Goal: Task Accomplishment & Management: Complete application form

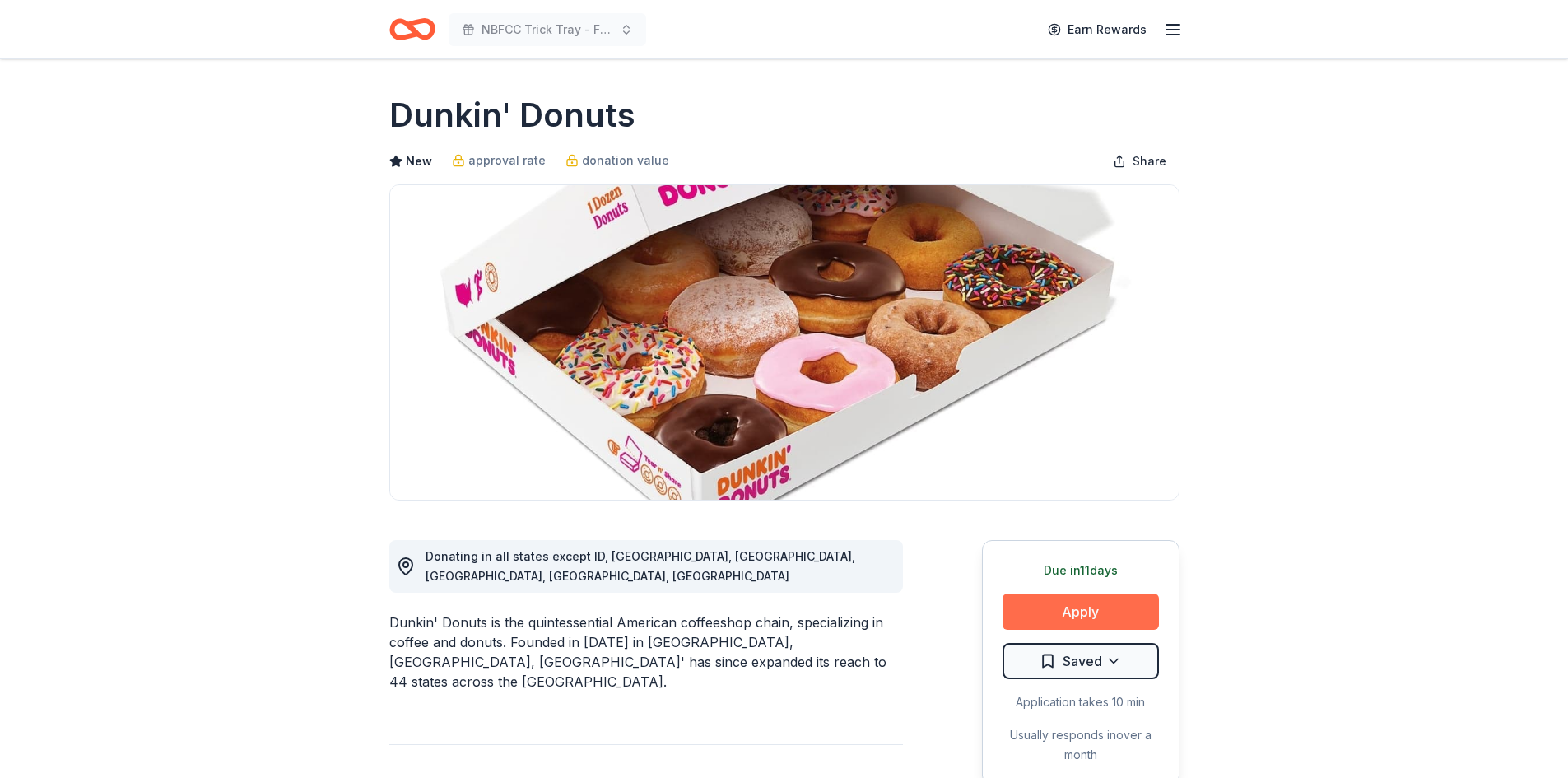
click at [1082, 598] on button "Apply" at bounding box center [1080, 612] width 157 height 37
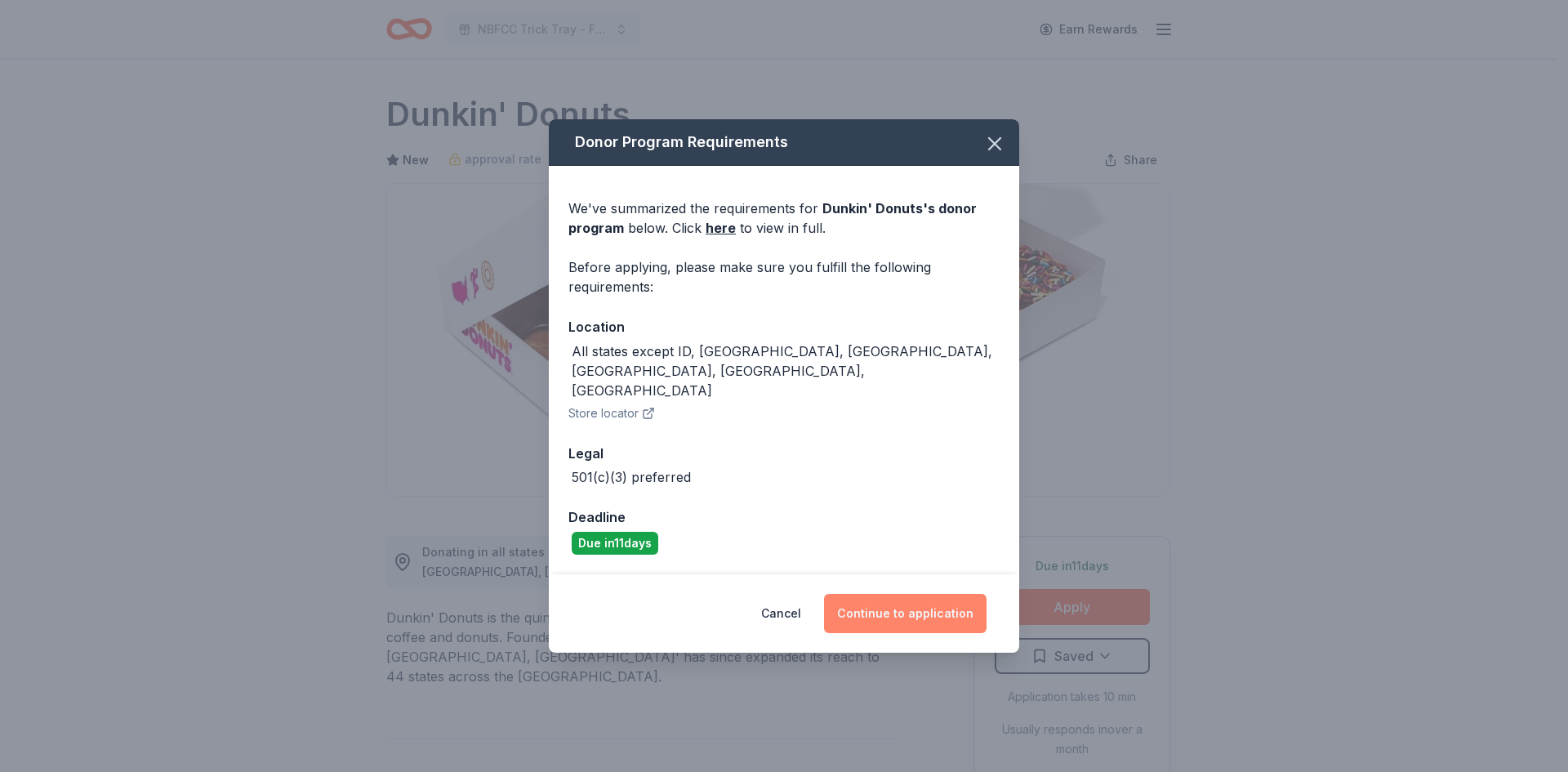
click at [868, 594] on button "Continue to application" at bounding box center [905, 613] width 163 height 39
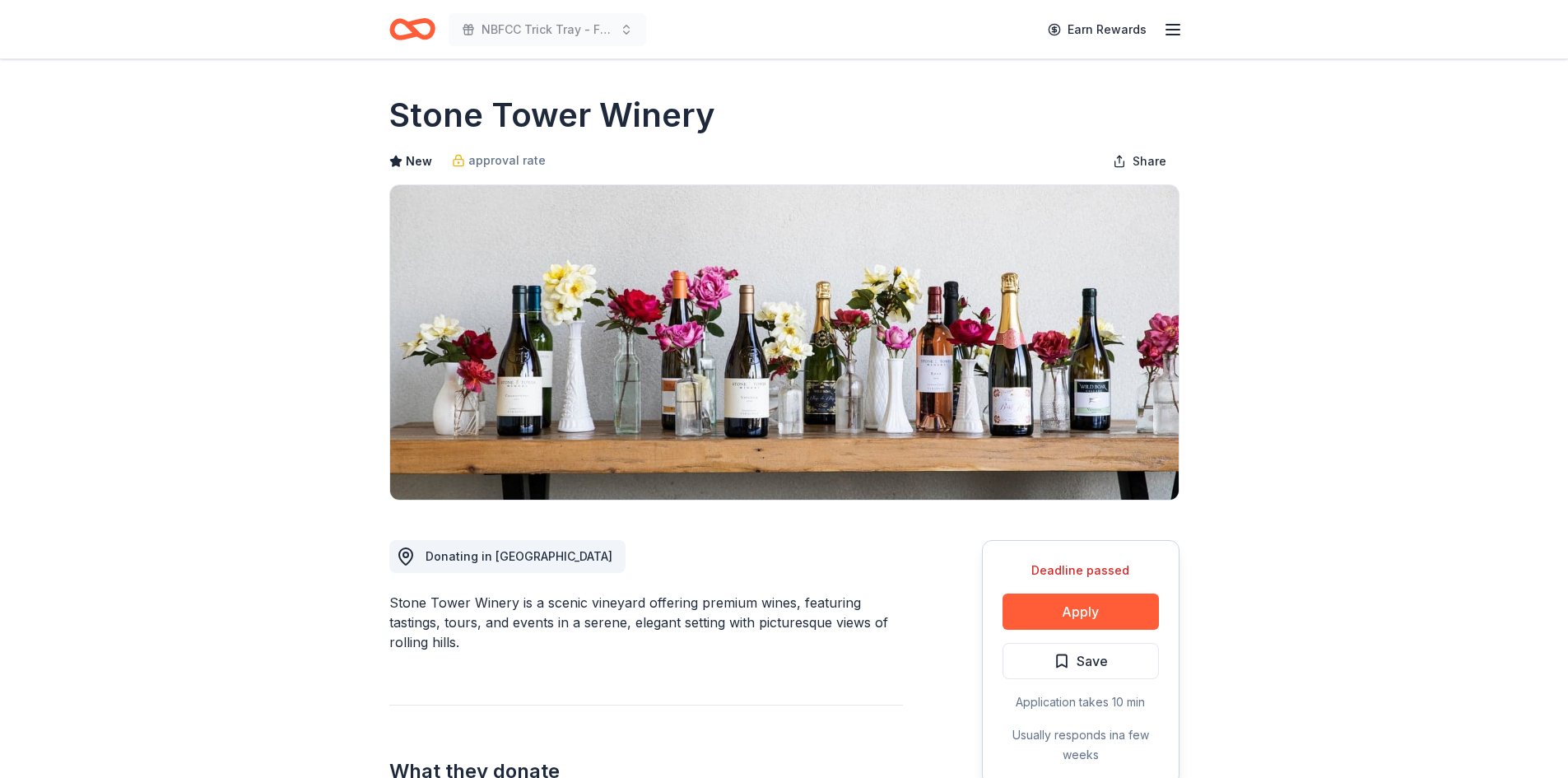
scroll to position [439, 0]
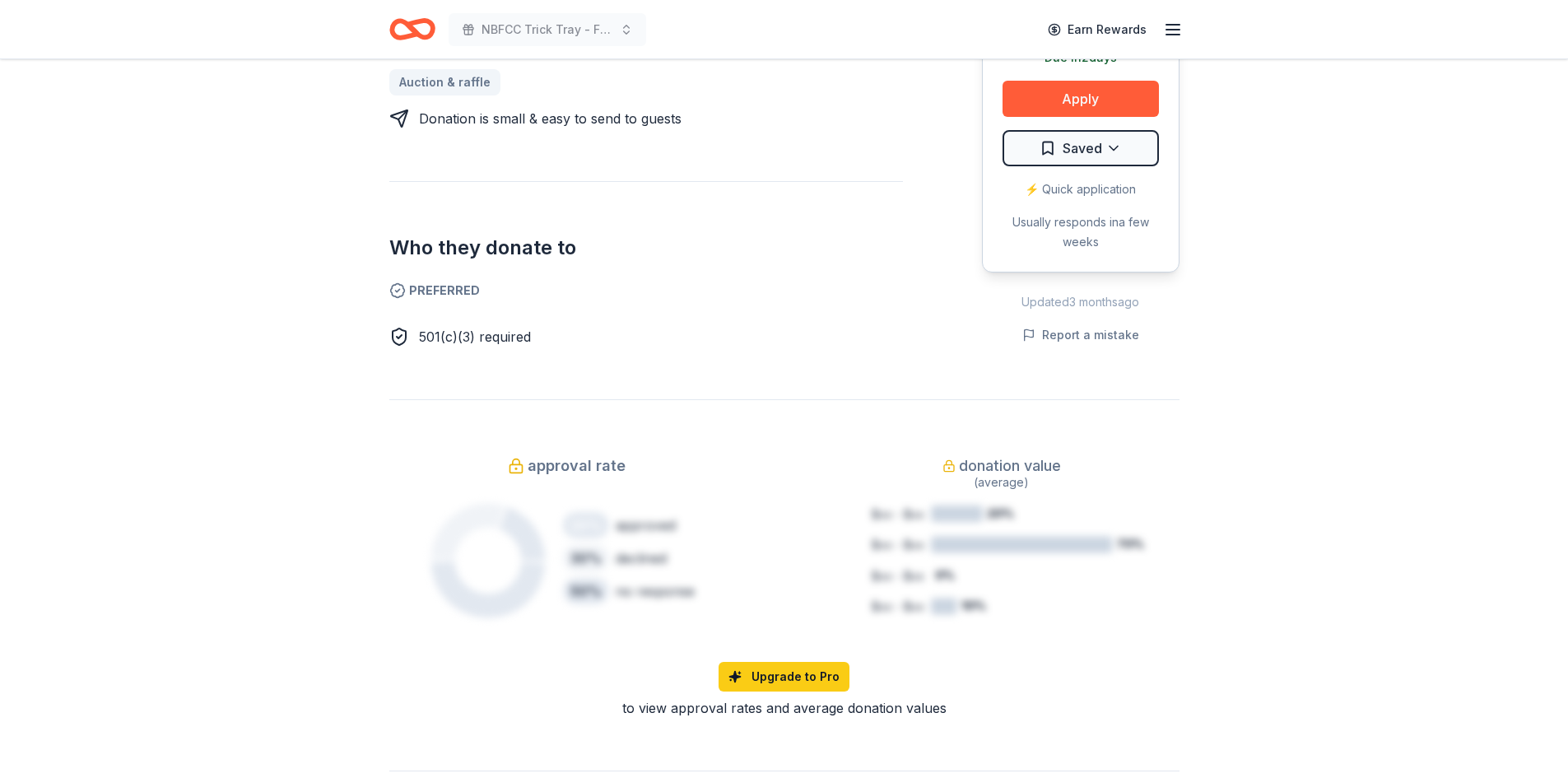
scroll to position [329, 0]
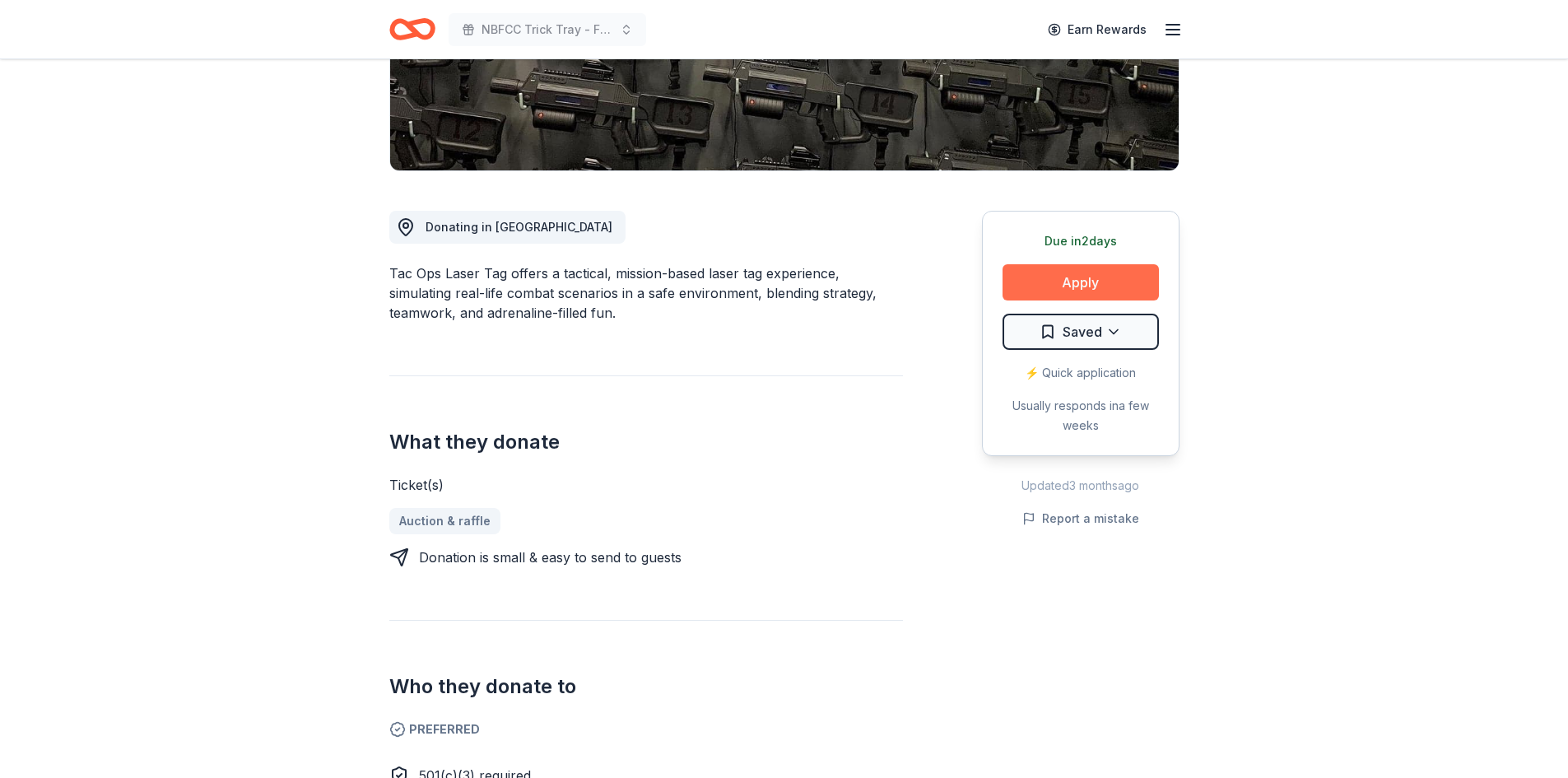
click at [1047, 277] on button "Apply" at bounding box center [1080, 282] width 157 height 37
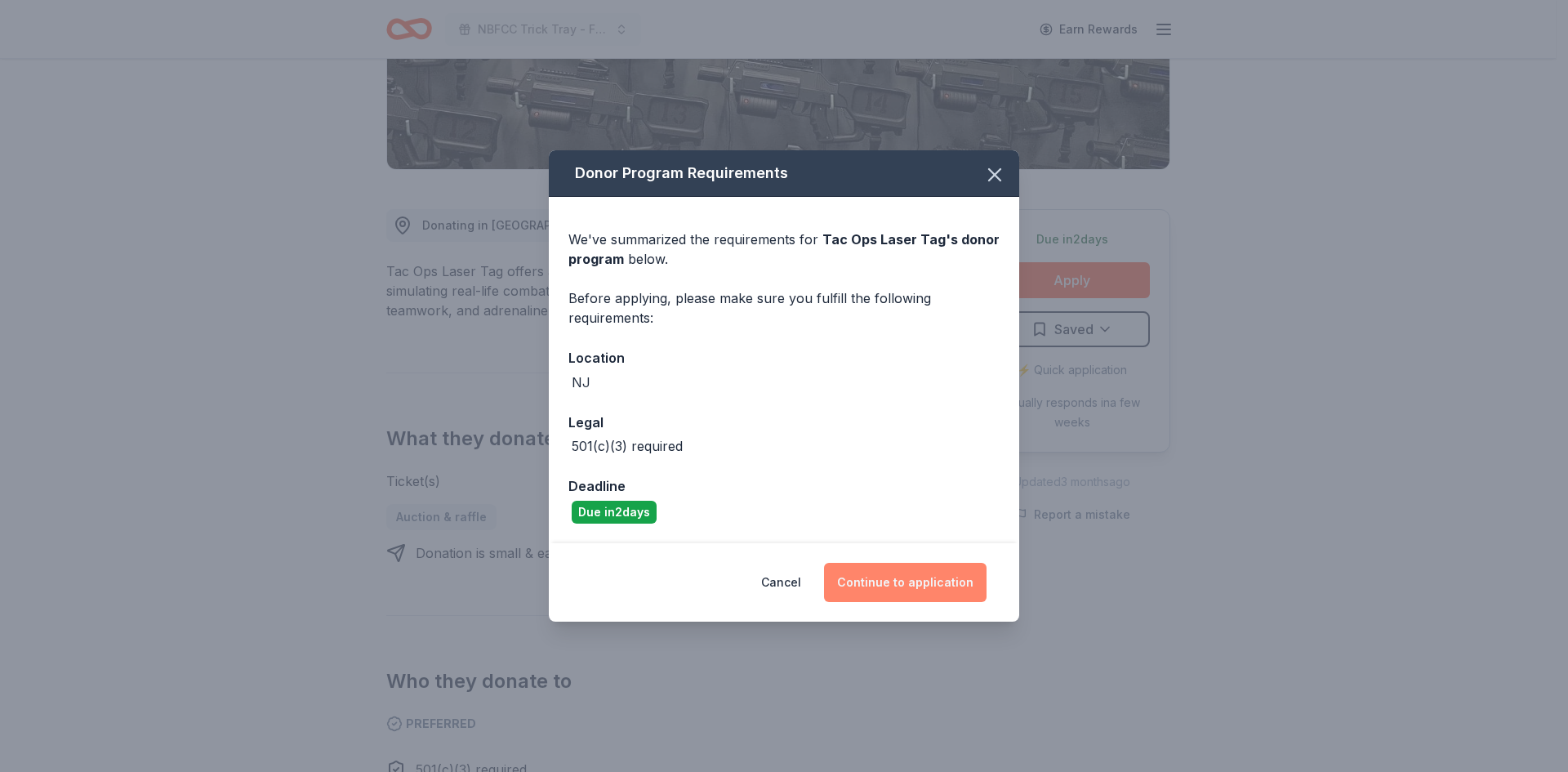
click at [912, 584] on button "Continue to application" at bounding box center [905, 582] width 163 height 39
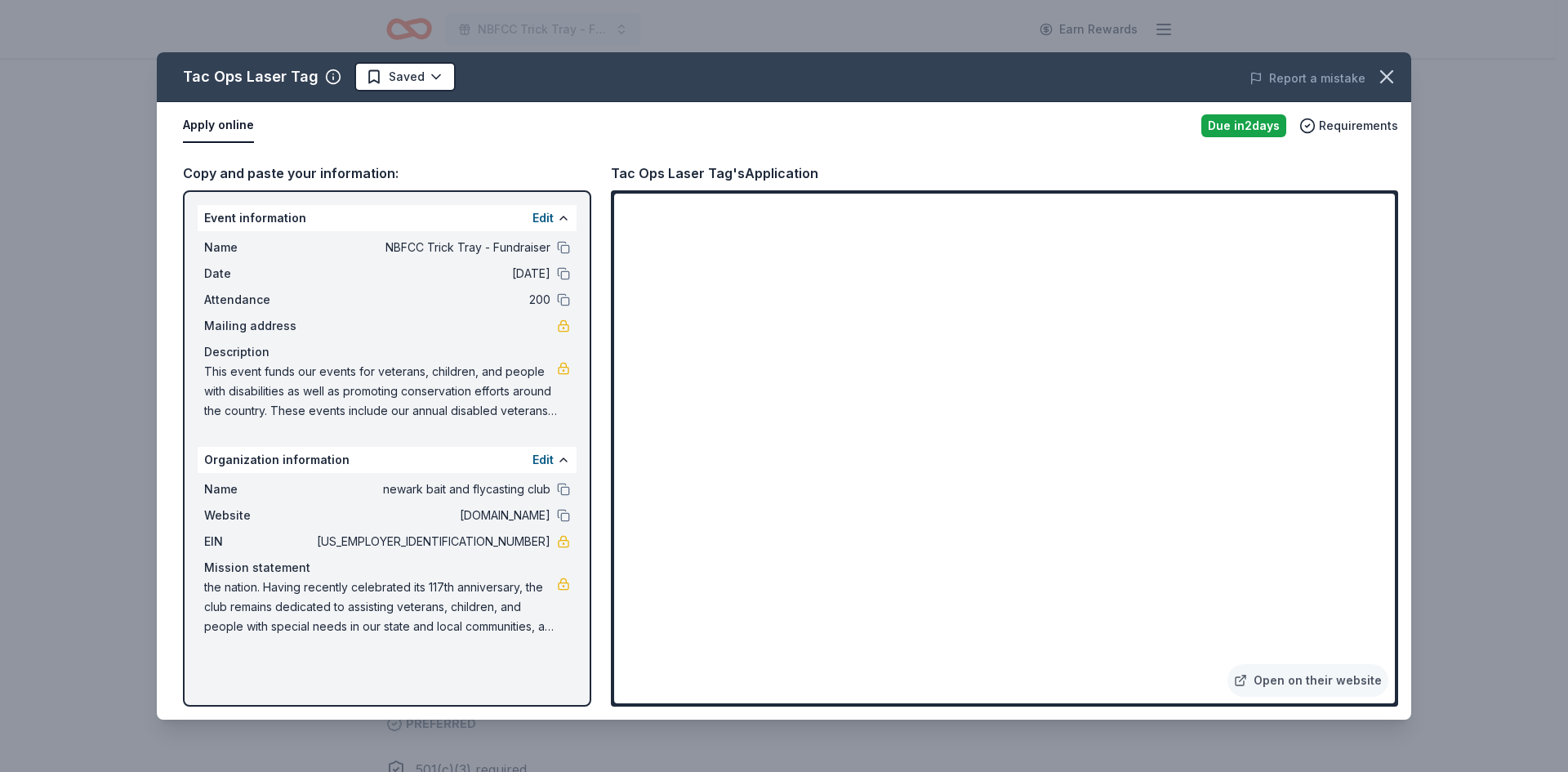
click at [1485, 413] on div "Tac Ops Laser Tag Saved Report a mistake Apply online Due in 2 days Requirement…" at bounding box center [784, 386] width 1568 height 772
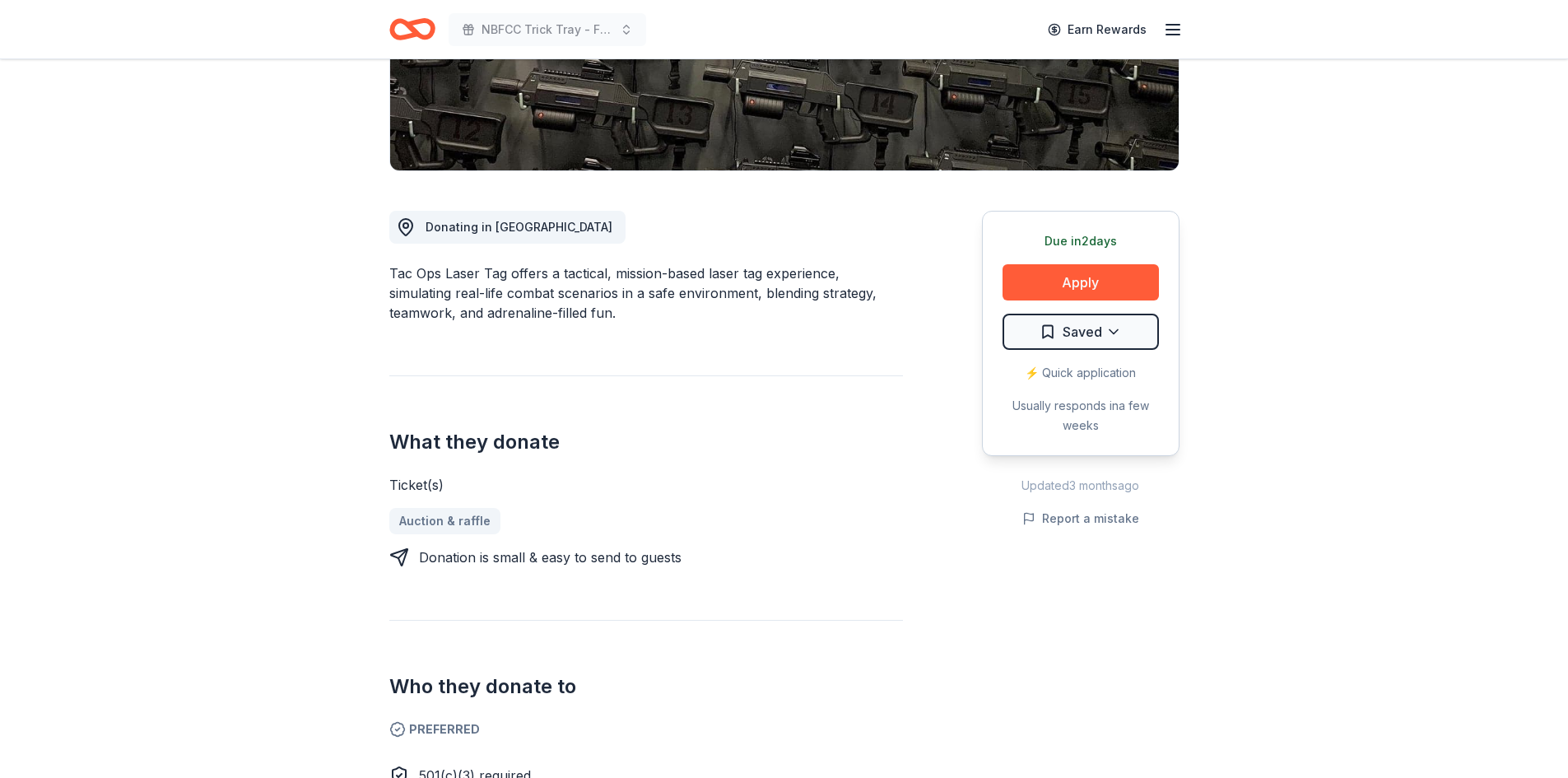
scroll to position [220, 0]
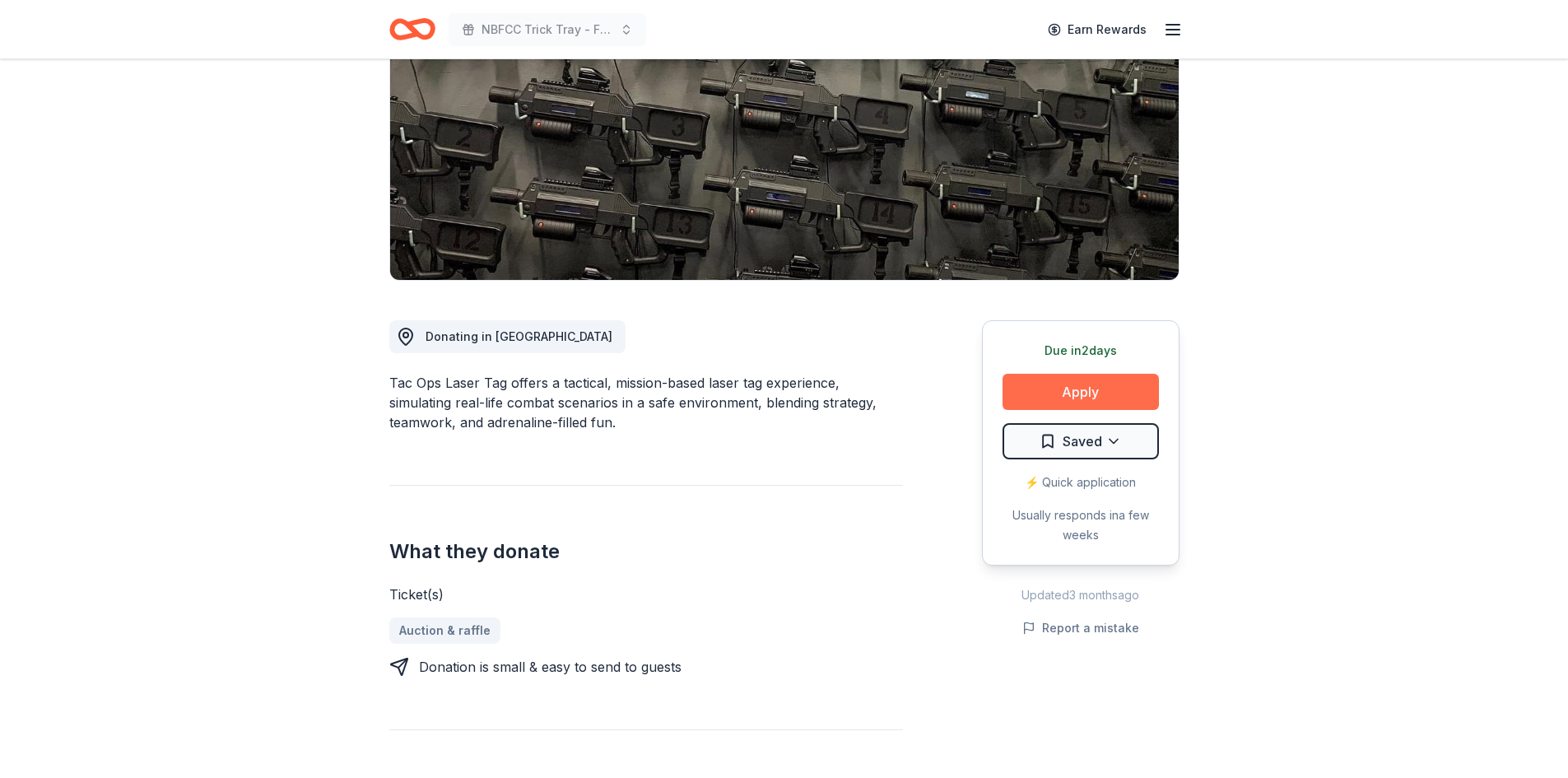
click at [1064, 406] on button "Apply" at bounding box center [1080, 392] width 157 height 37
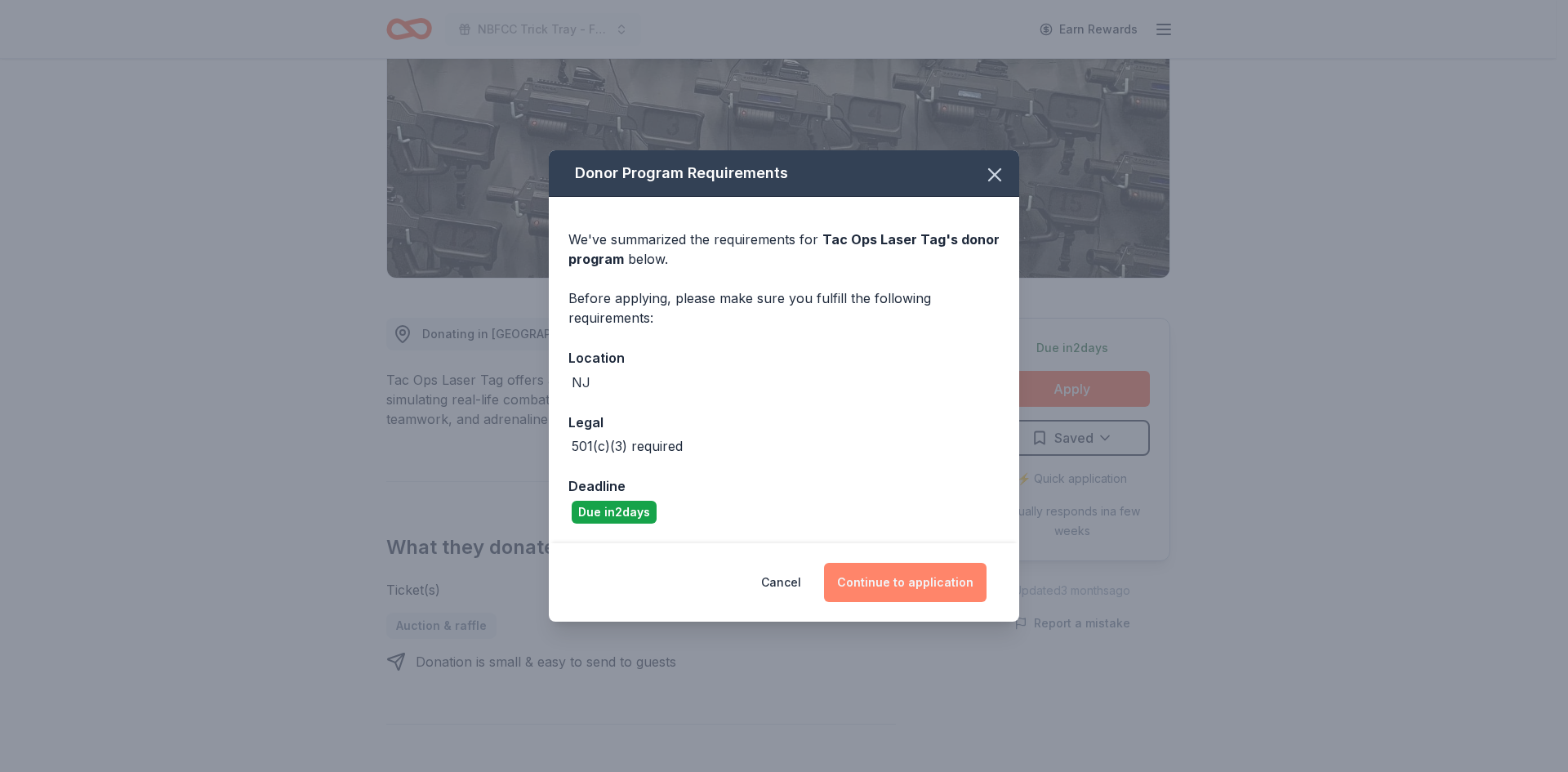
click at [857, 581] on button "Continue to application" at bounding box center [905, 582] width 163 height 39
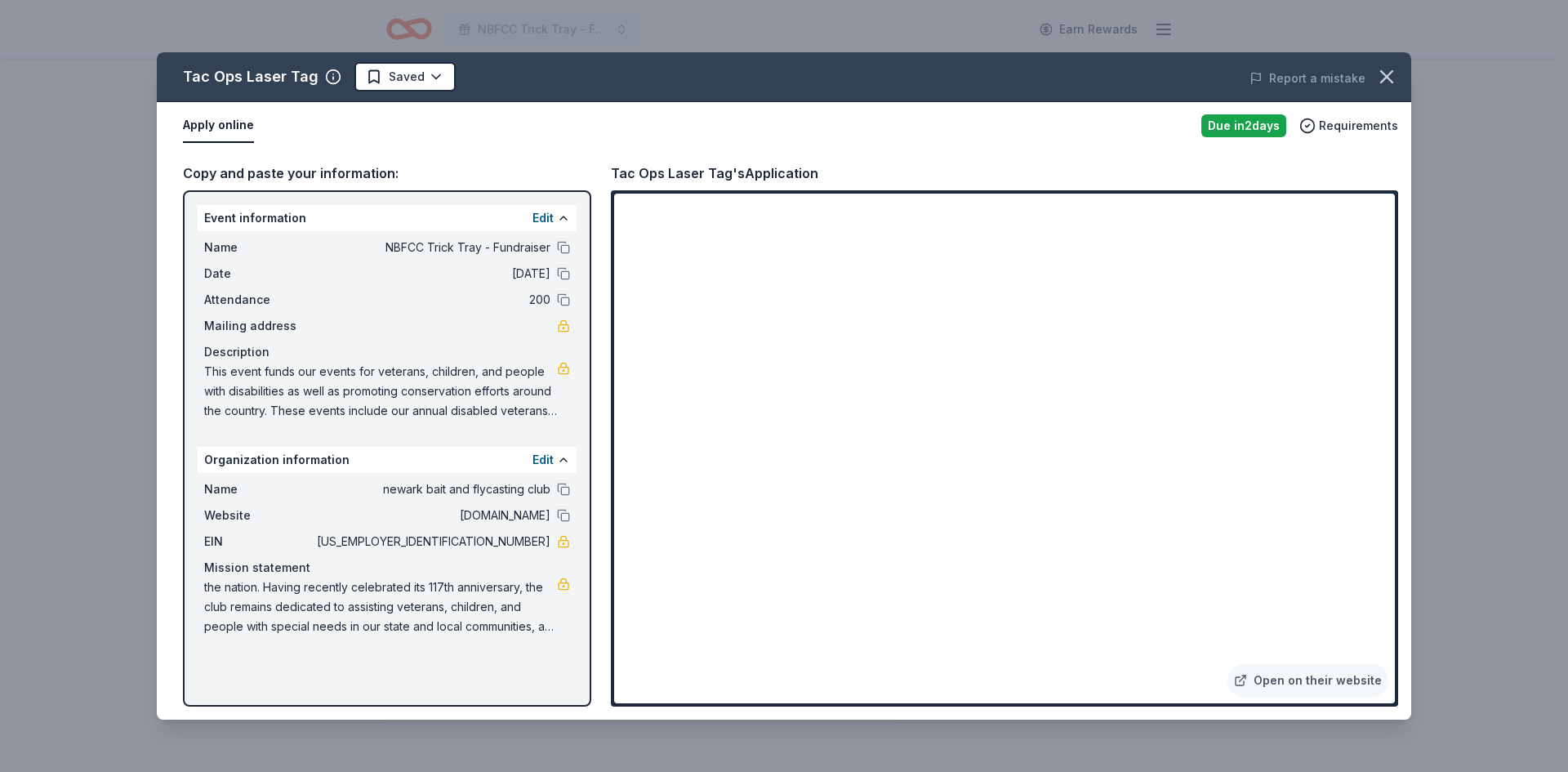
click at [1468, 326] on div "Tac Ops Laser Tag Saved Report a mistake Apply online Due in 2 days Requirement…" at bounding box center [784, 386] width 1568 height 772
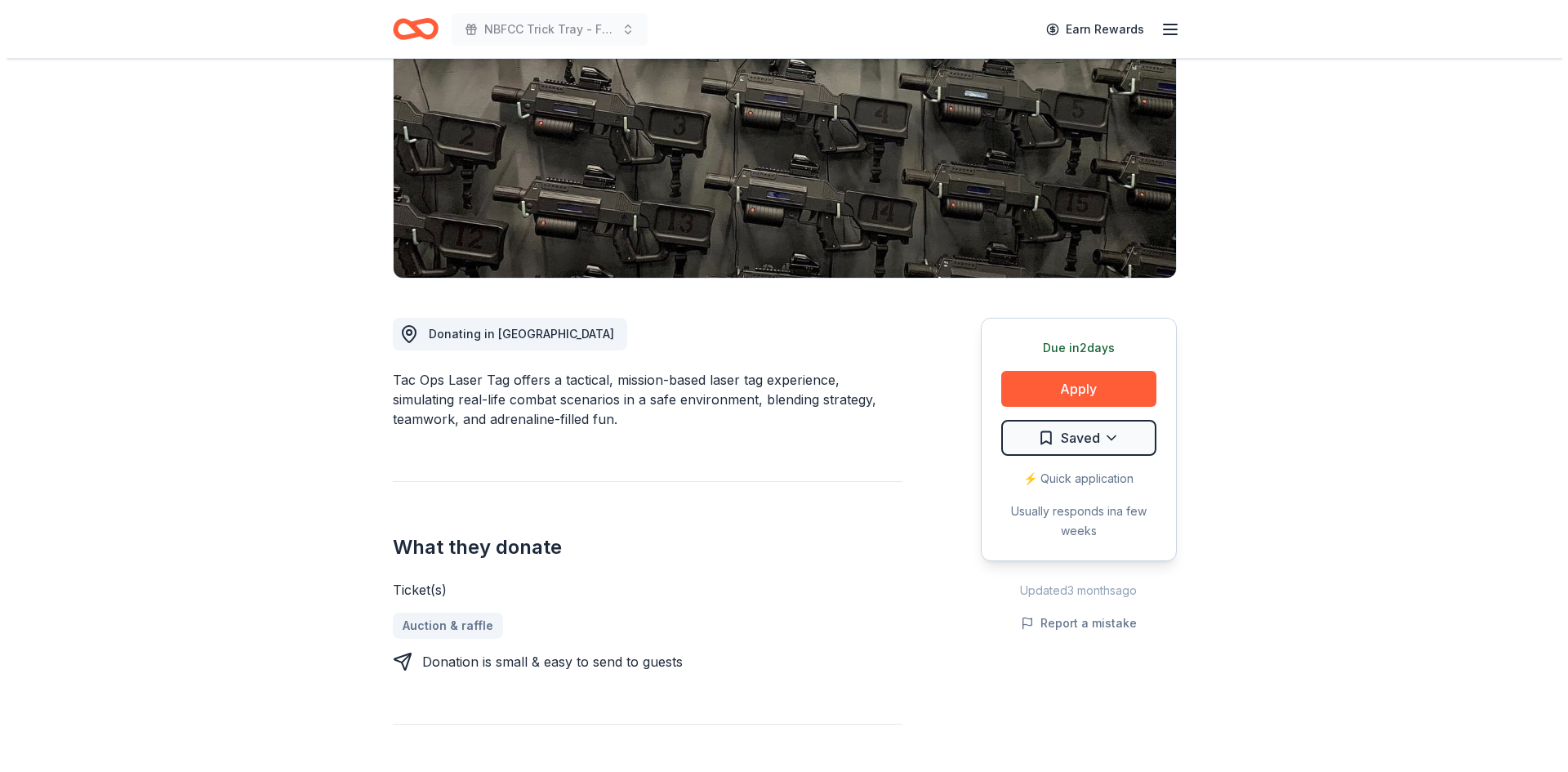
scroll to position [545, 0]
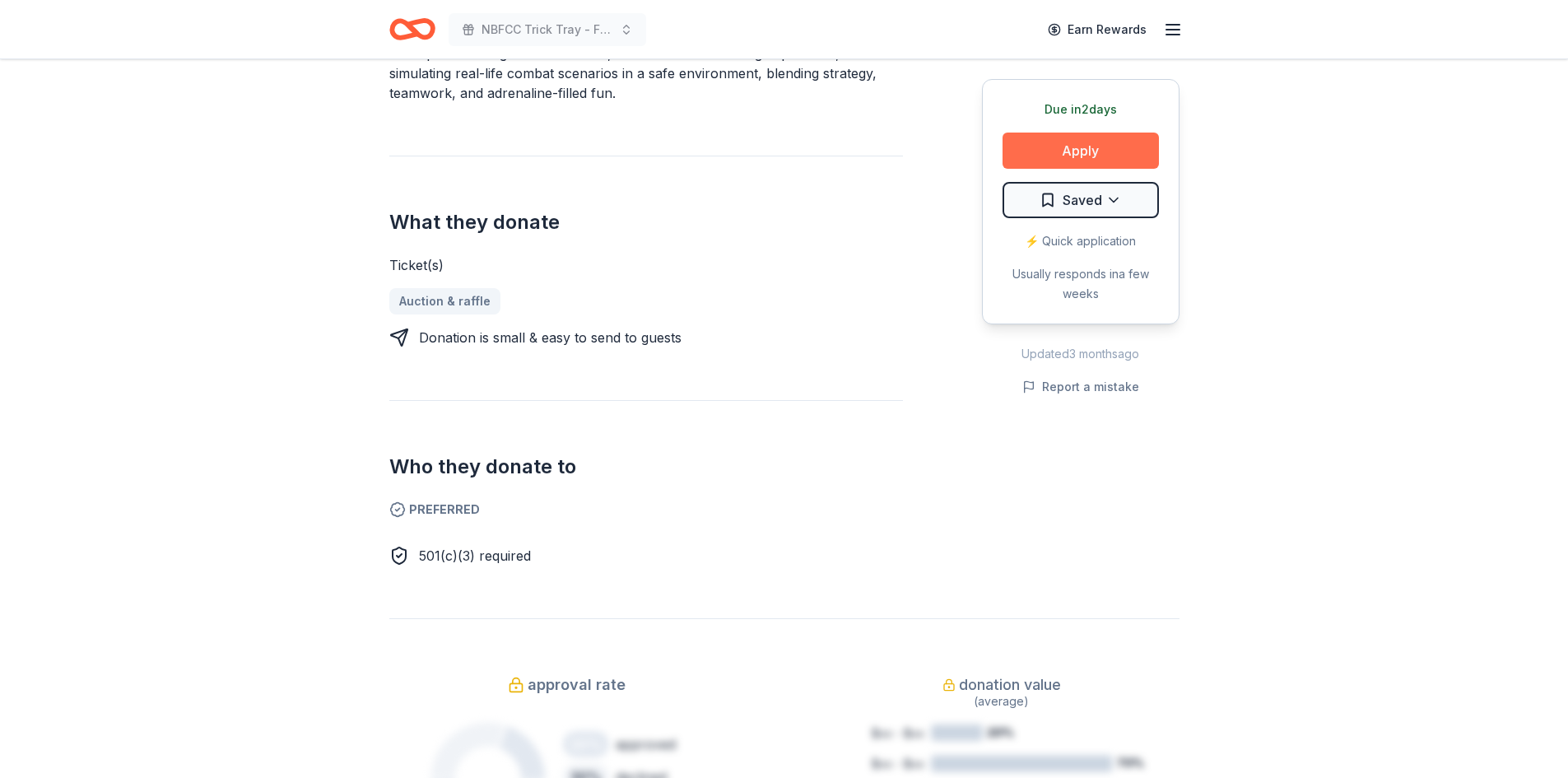
click at [1104, 150] on button "Apply" at bounding box center [1080, 151] width 157 height 37
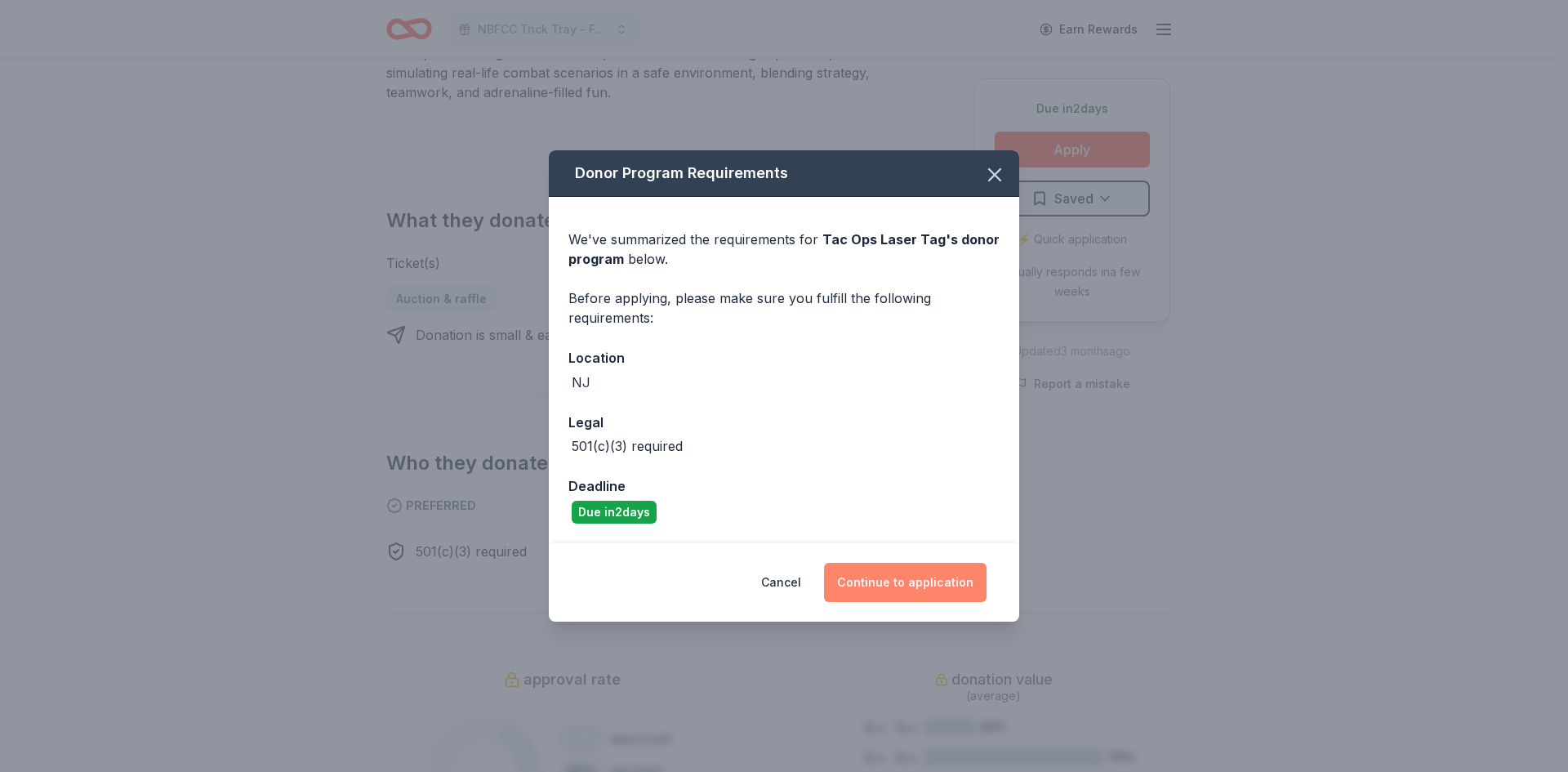
click at [957, 588] on button "Continue to application" at bounding box center [905, 582] width 163 height 39
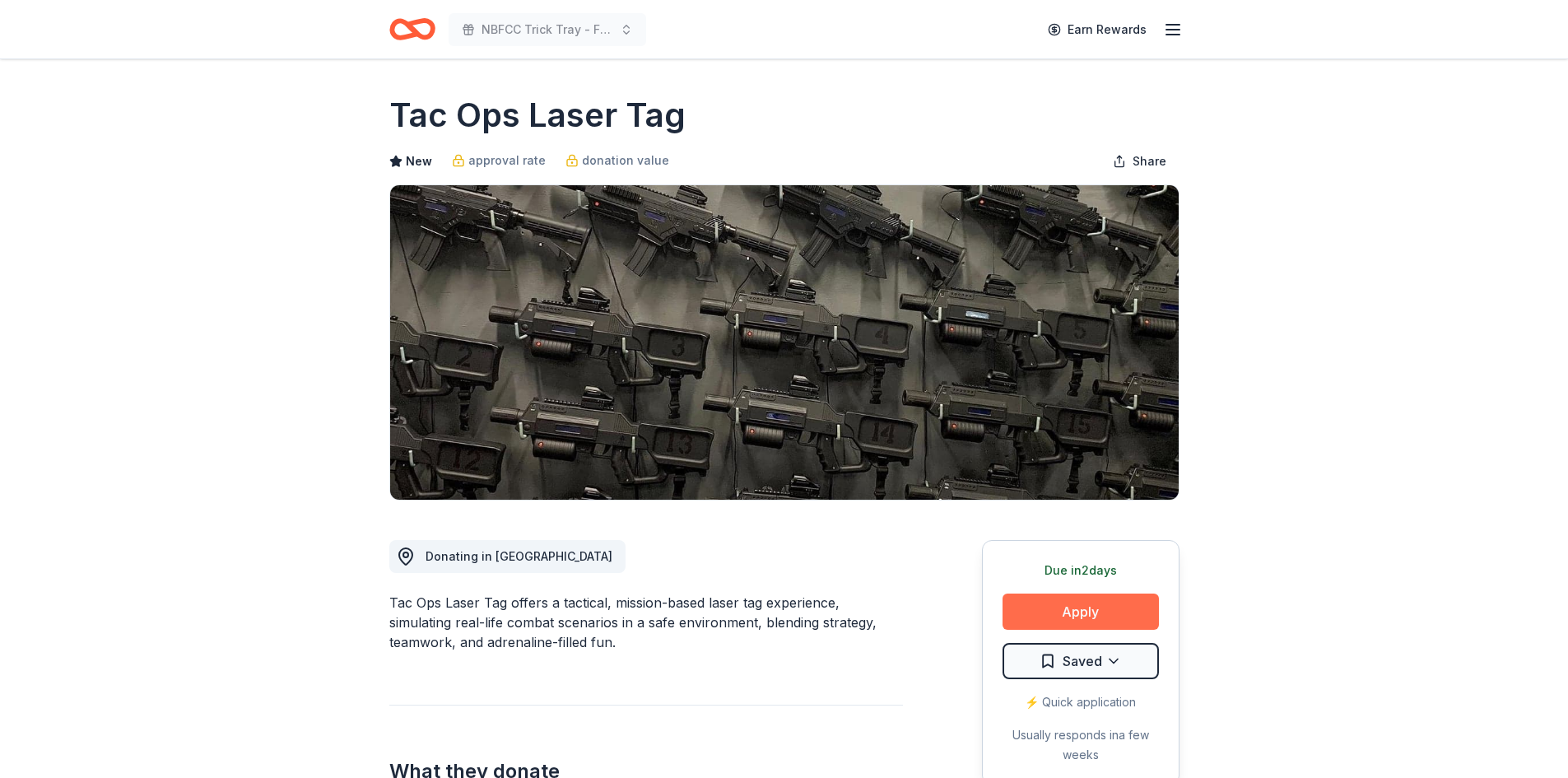
click at [1127, 601] on button "Apply" at bounding box center [1080, 612] width 157 height 37
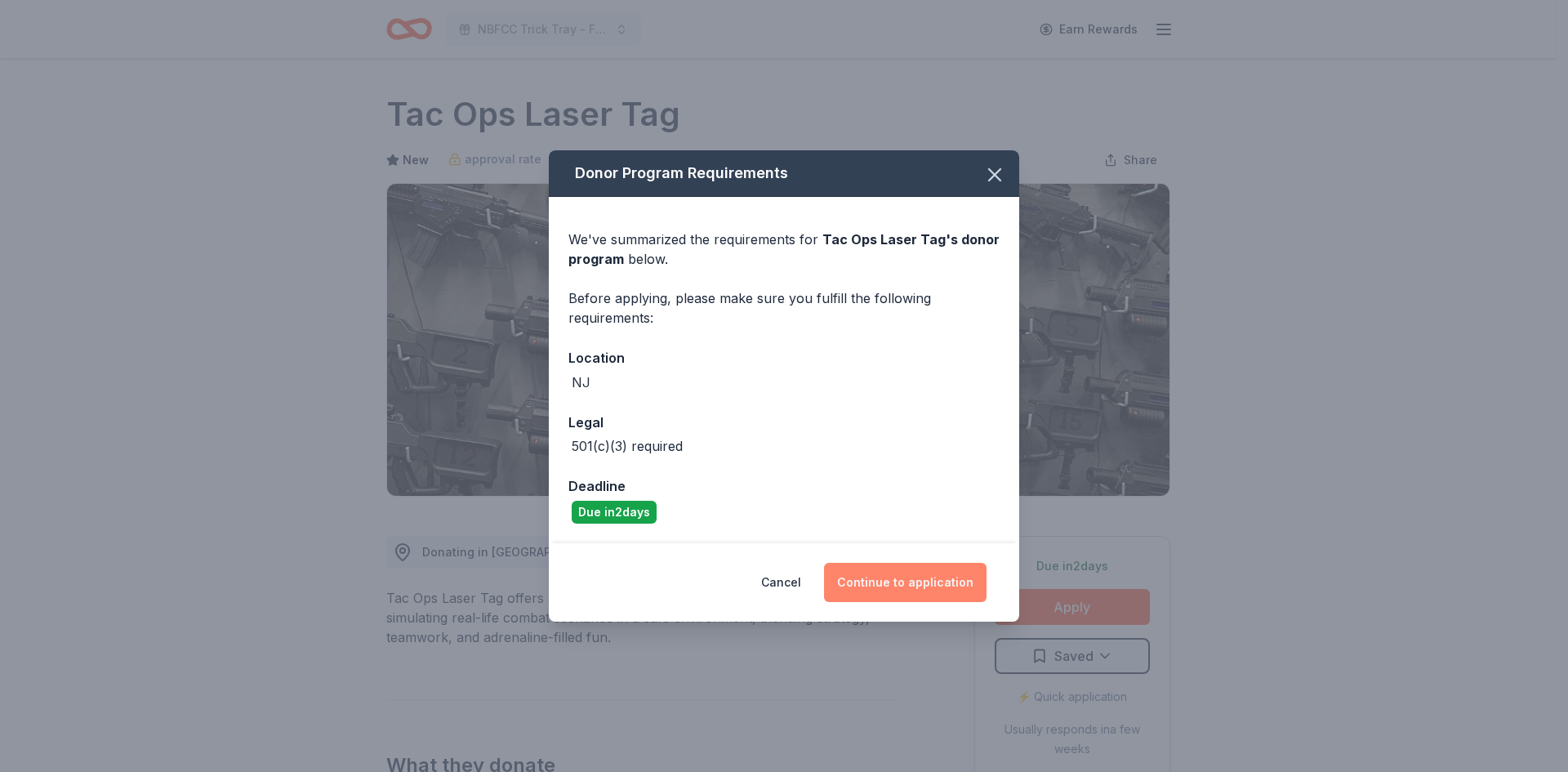
click at [924, 582] on button "Continue to application" at bounding box center [905, 582] width 163 height 39
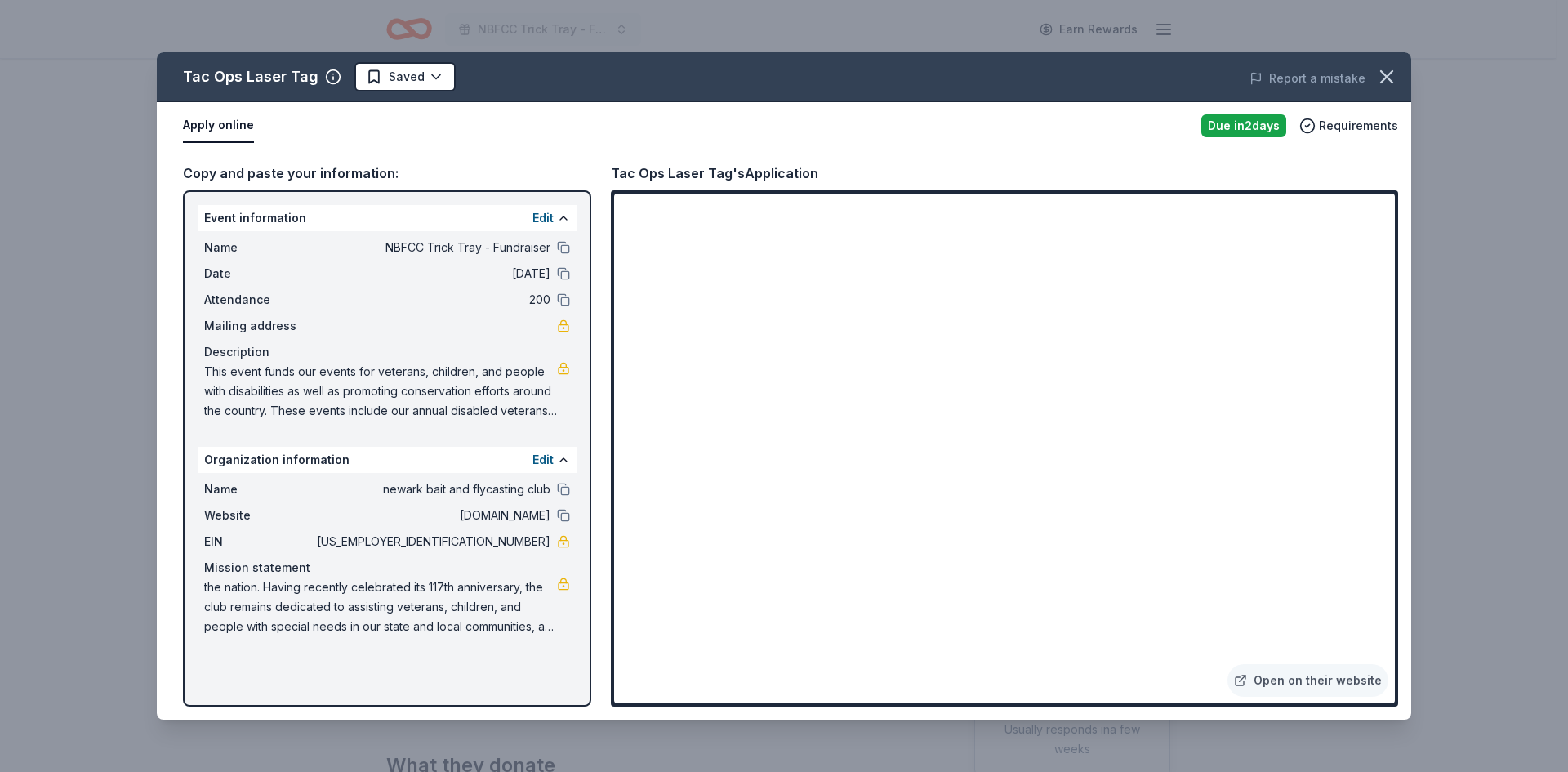
click at [1452, 446] on div "Tac Ops Laser Tag Saved Report a mistake Apply online Due [DATE] Requirements C…" at bounding box center [784, 386] width 1568 height 772
